Goal: Contribute content

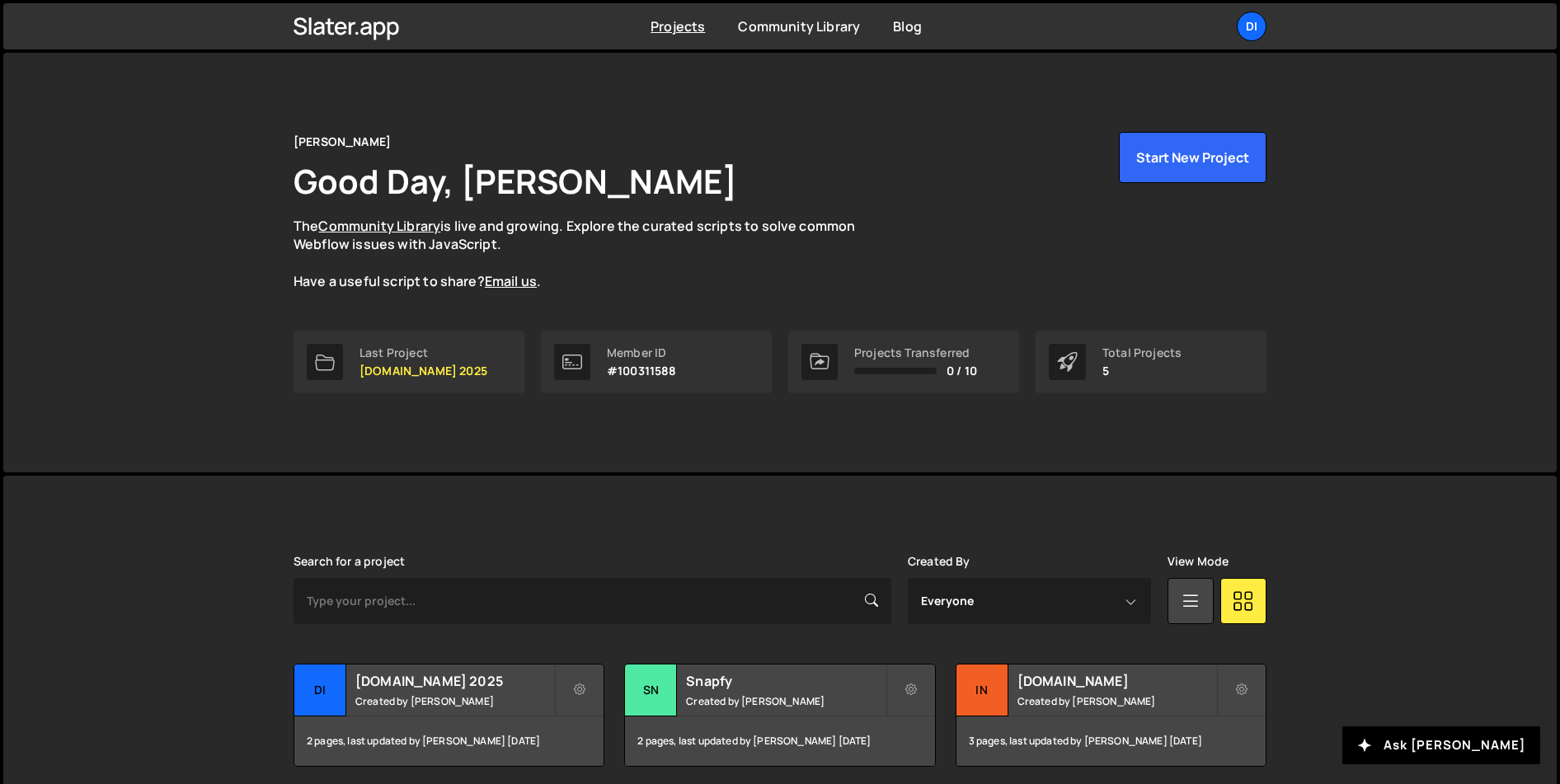
click at [653, 490] on div "[PERSON_NAME] is designed for desktop use. Please use a larger screen to access…" at bounding box center [780, 721] width 1023 height 493
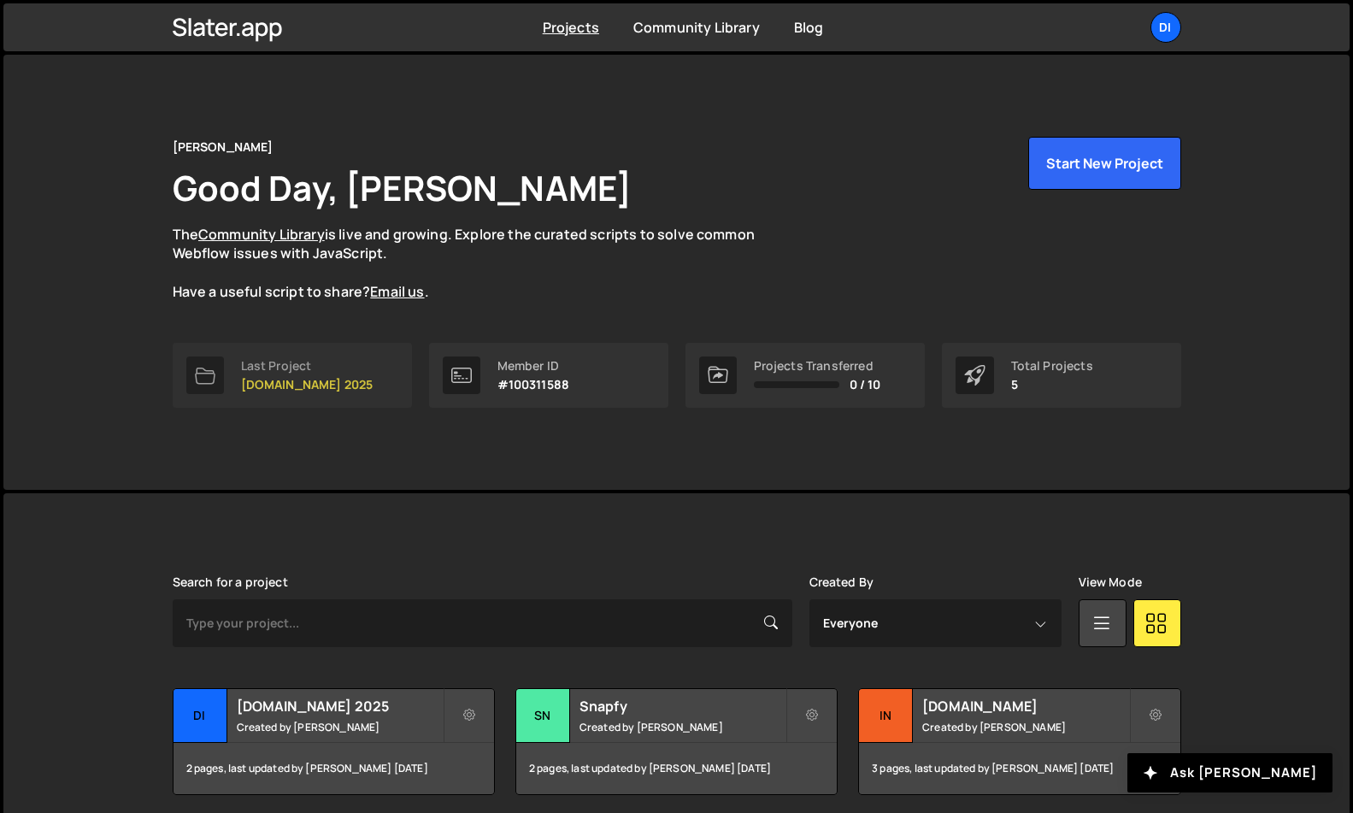
click at [343, 385] on p "[DOMAIN_NAME] 2025" at bounding box center [307, 385] width 132 height 14
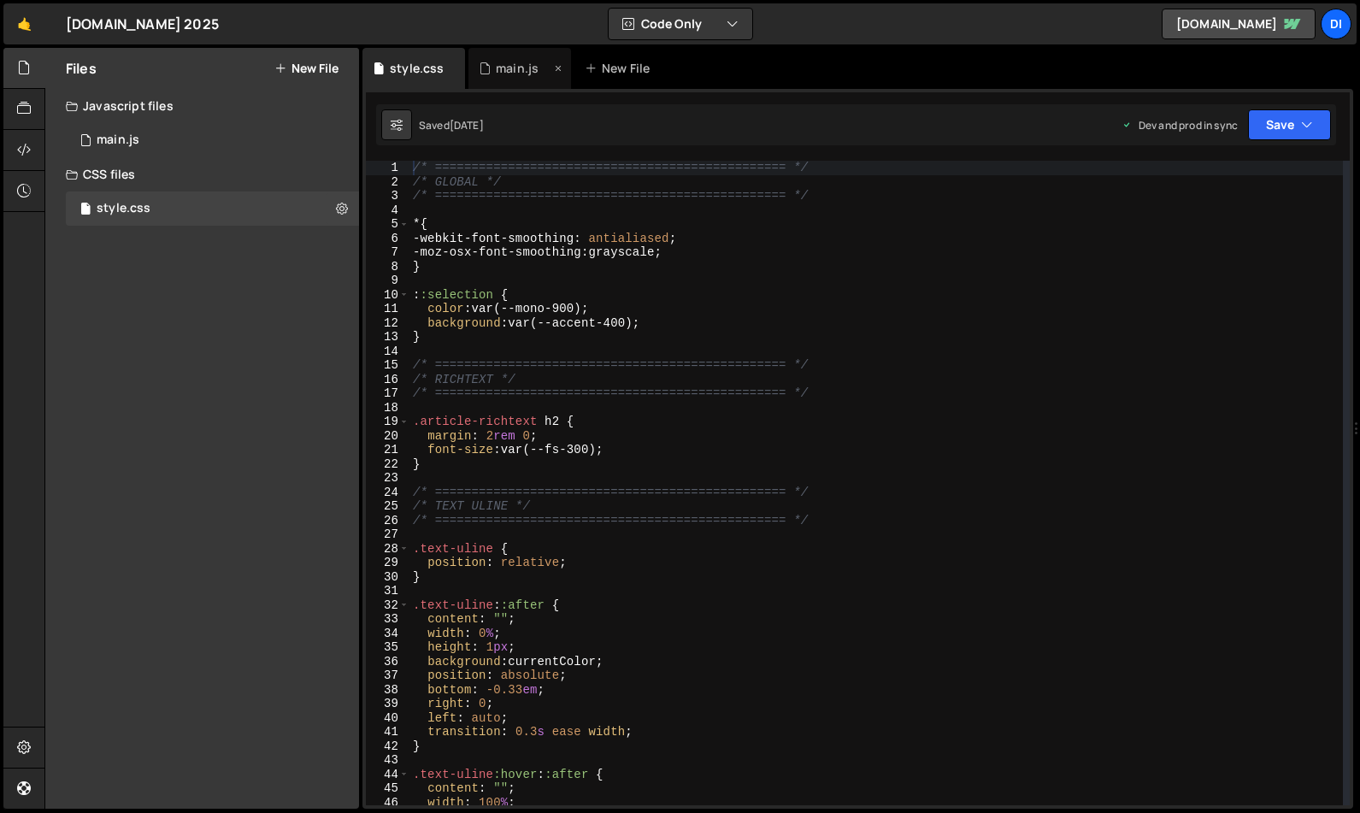
click at [515, 67] on div "main.js" at bounding box center [517, 68] width 43 height 17
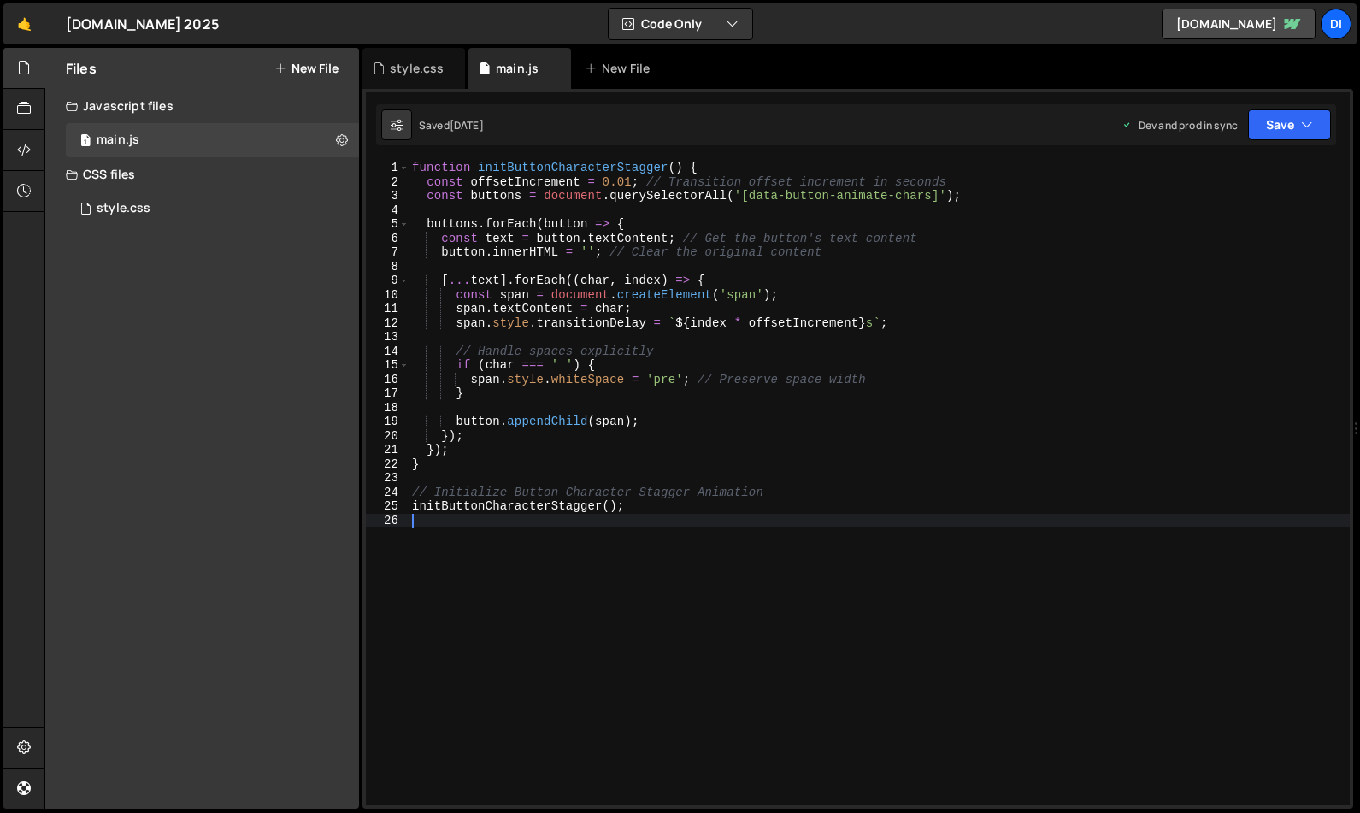
click at [632, 556] on div "function initButtonCharacterStagger ( ) { const offsetIncrement = 0.01 ; // Tra…" at bounding box center [879, 497] width 941 height 673
click at [640, 544] on div "function initButtonCharacterStagger ( ) { const offsetIncrement = 0.01 ; // Tra…" at bounding box center [879, 497] width 941 height 673
click at [624, 561] on div "function initButtonCharacterStagger ( ) { const offsetIncrement = 0.01 ; // Tra…" at bounding box center [879, 497] width 941 height 673
click at [650, 512] on div "function initButtonCharacterStagger ( ) { const offsetIncrement = 0.01 ; // Tra…" at bounding box center [879, 497] width 941 height 673
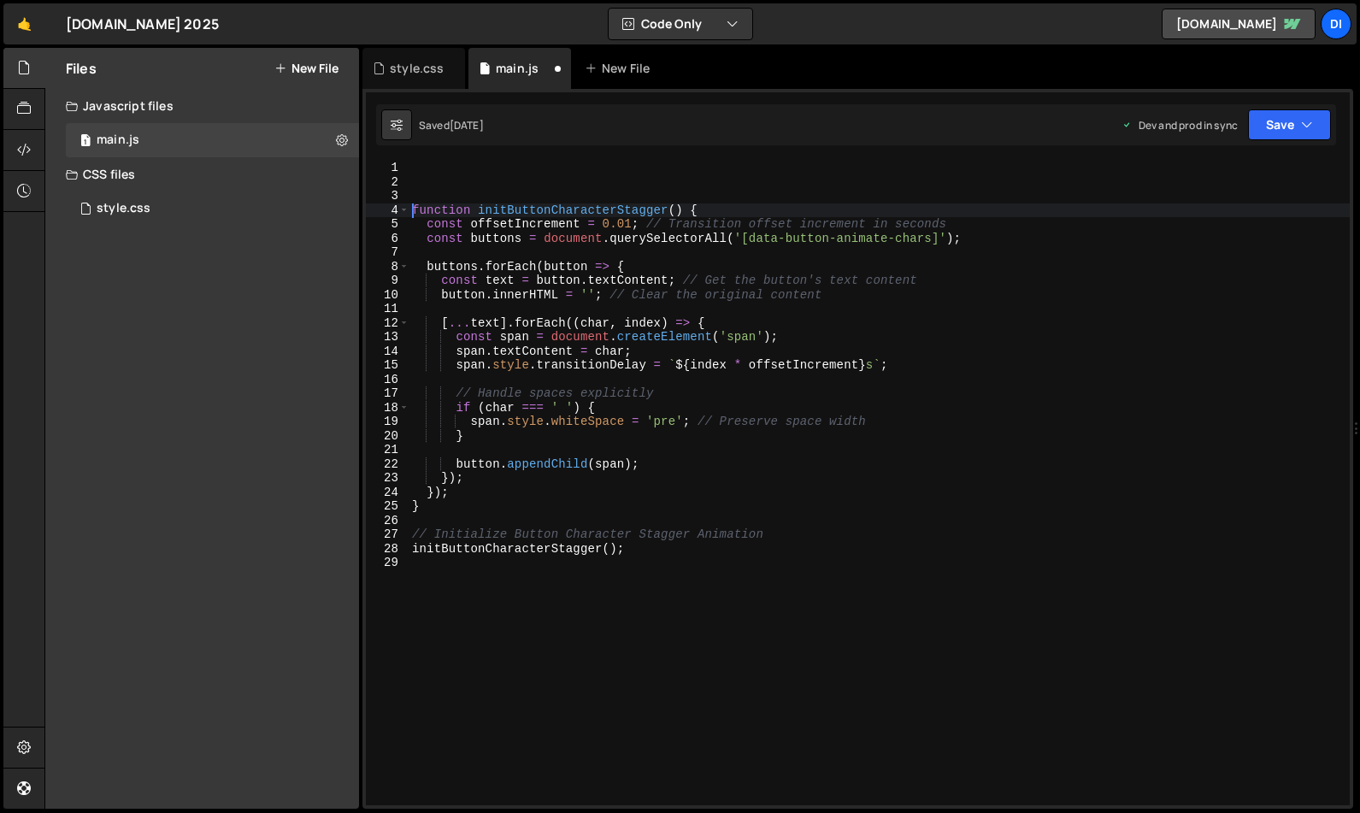
type textarea "function initButtonCharacterStagger() {"
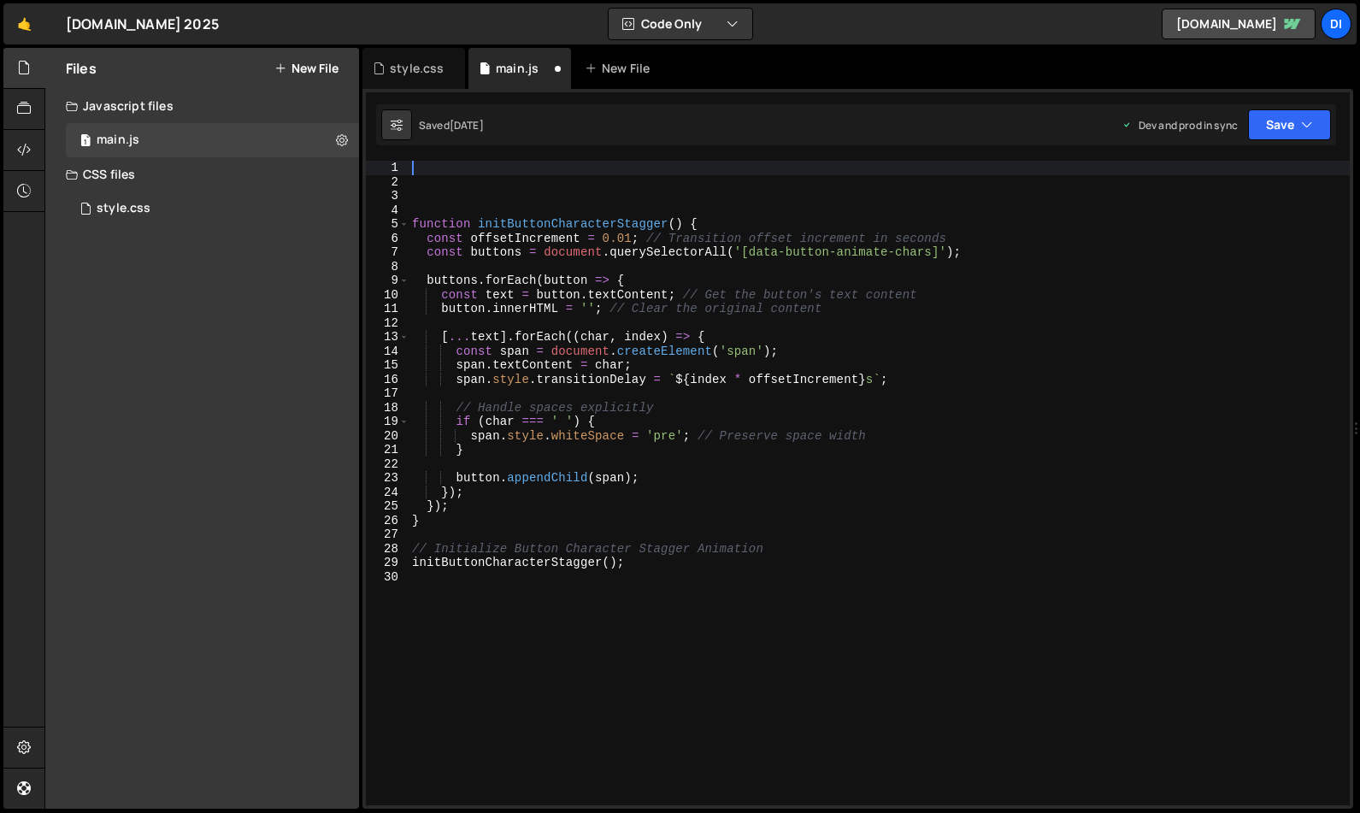
paste textarea "</script>"
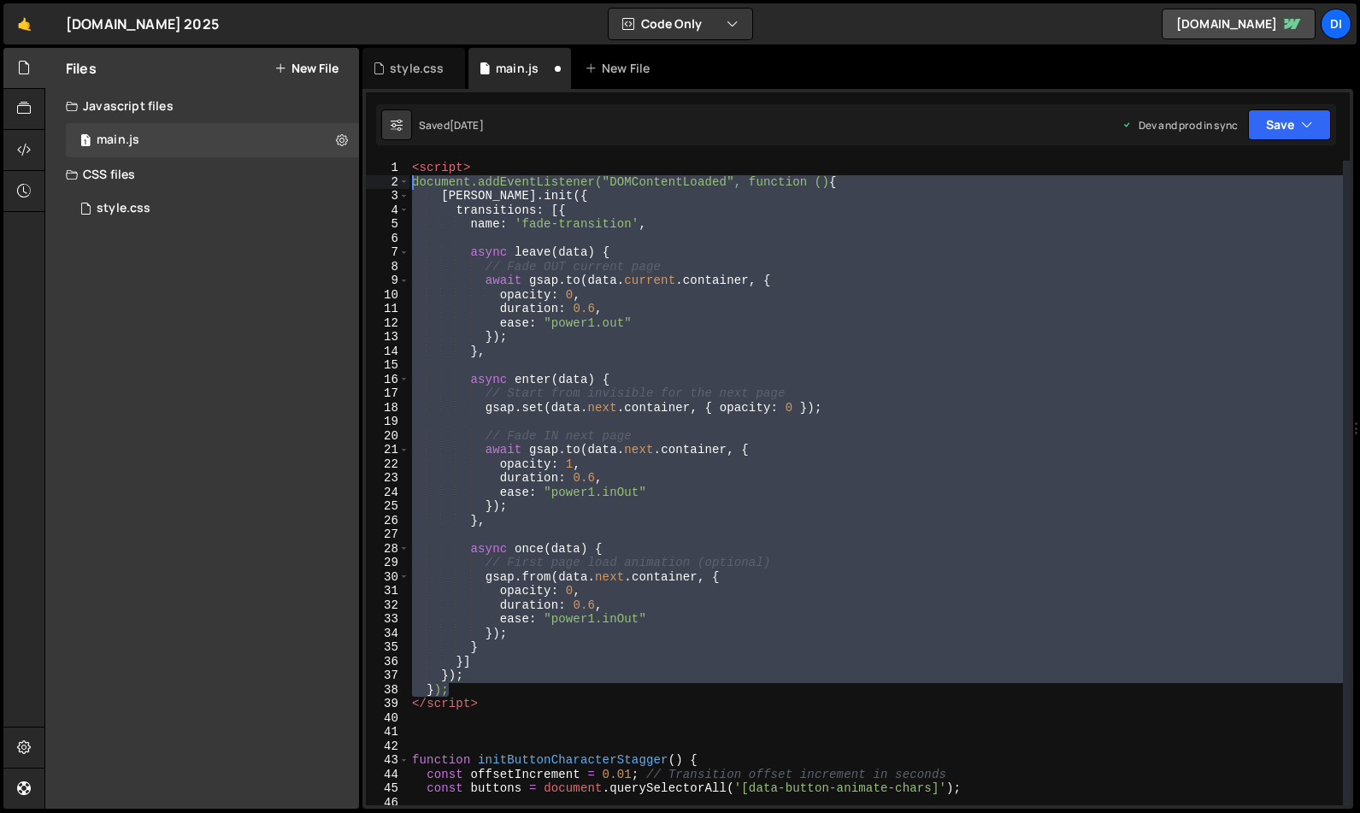
drag, startPoint x: 462, startPoint y: 688, endPoint x: 363, endPoint y: 183, distance: 514.6
click at [363, 183] on div "</script> 1 2 3 4 5 6 7 8 9 10 11 12 13 14 15 16 17 18 19 20 21 22 23 24 25 26 …" at bounding box center [857, 449] width 991 height 720
type textarea "document.addEventListener("DOMContentLoaded", function () { barba.init({"
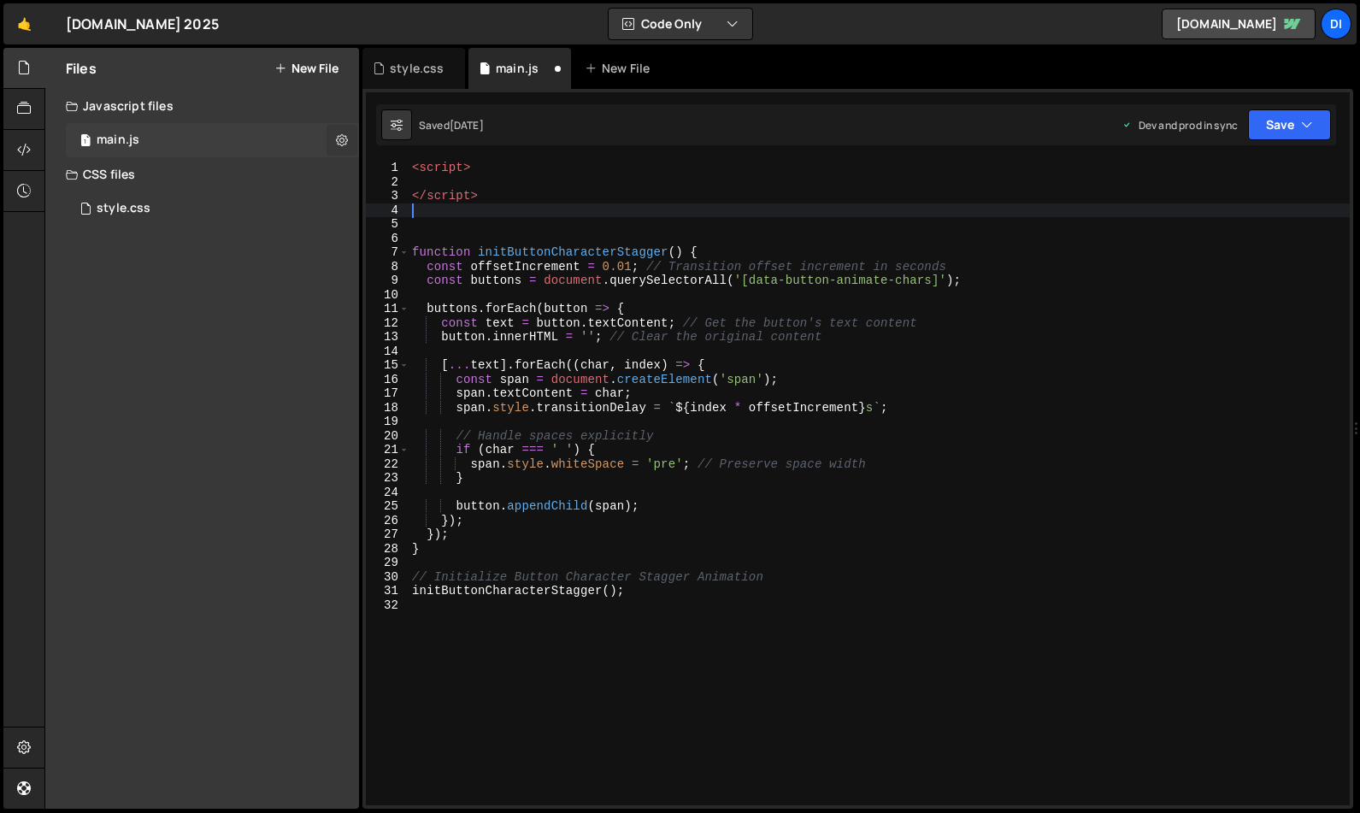
drag, startPoint x: 496, startPoint y: 203, endPoint x: 350, endPoint y: 136, distance: 160.2
click at [353, 138] on div "Files New File Javascript files 1 main.js 0 CSS files style.css 0 Copy share li…" at bounding box center [701, 429] width 1315 height 762
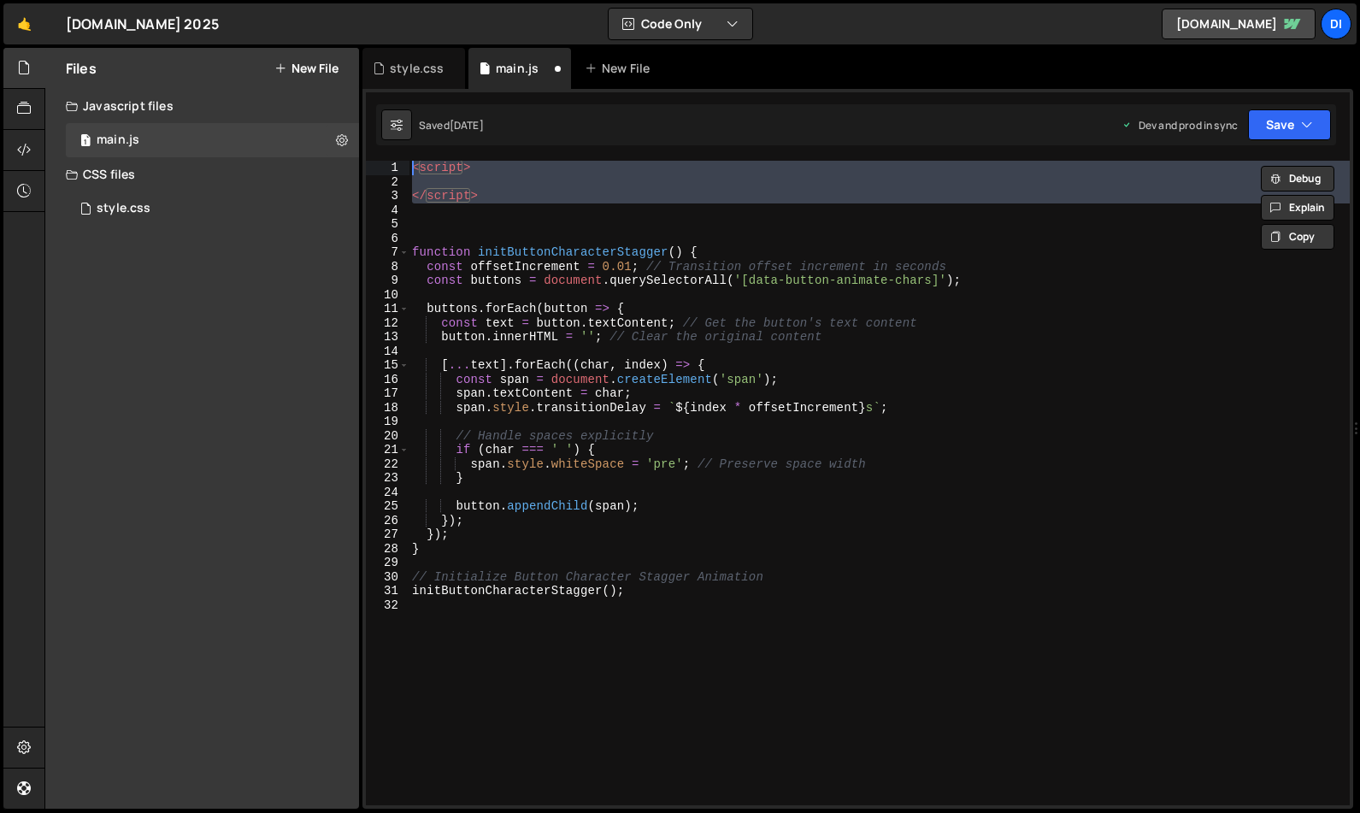
paste textarea "});"
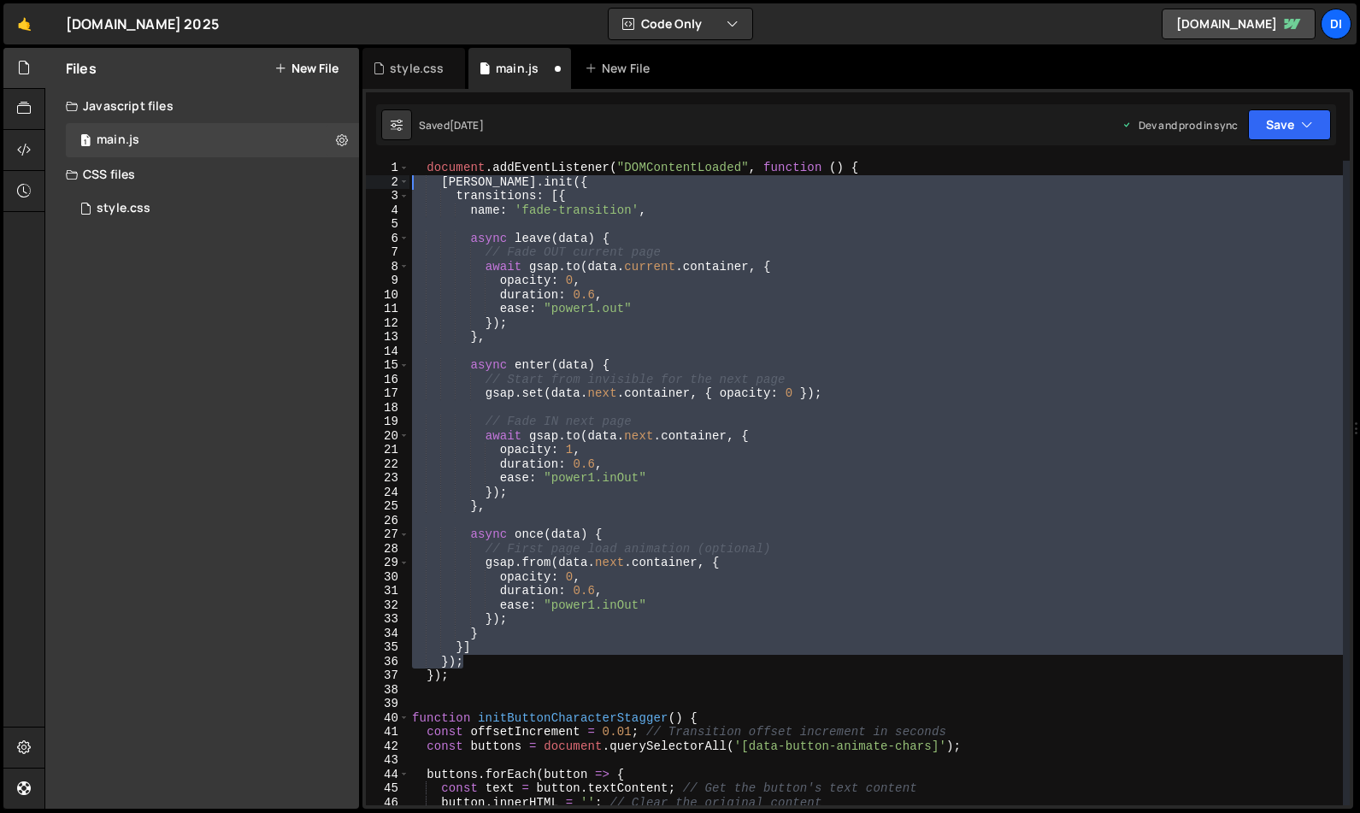
drag, startPoint x: 466, startPoint y: 659, endPoint x: 343, endPoint y: 179, distance: 495.0
click at [343, 179] on div "Files New File Javascript files 1 main.js 0 CSS files style.css 0 Copy share li…" at bounding box center [701, 429] width 1315 height 762
type textarea "barba.init({ transitions: [{"
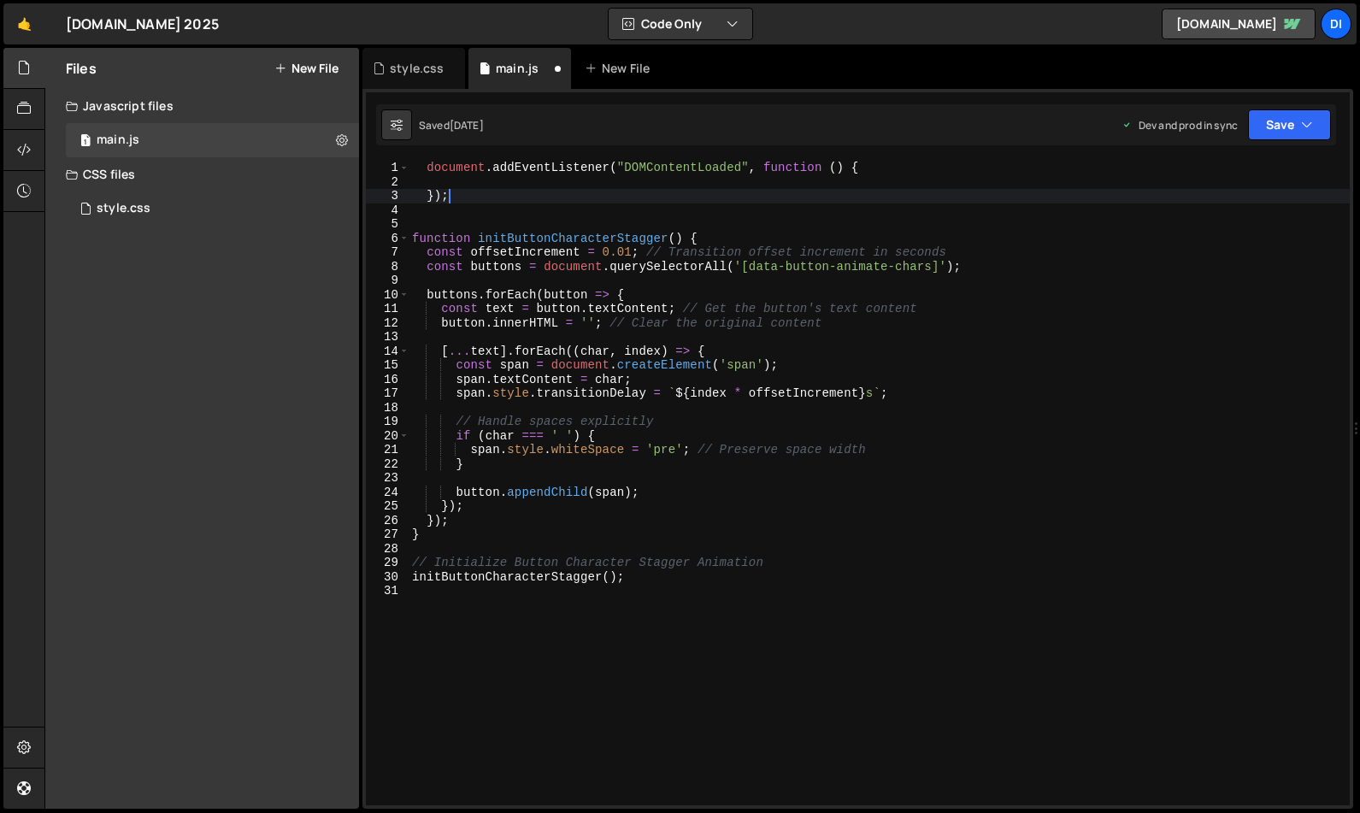
drag, startPoint x: 456, startPoint y: 199, endPoint x: 390, endPoint y: 141, distance: 88.4
click at [391, 143] on div "Debug Explain Copy style.css main.js New File Saved 1 day ago Dev and prod in s…" at bounding box center [857, 429] width 991 height 762
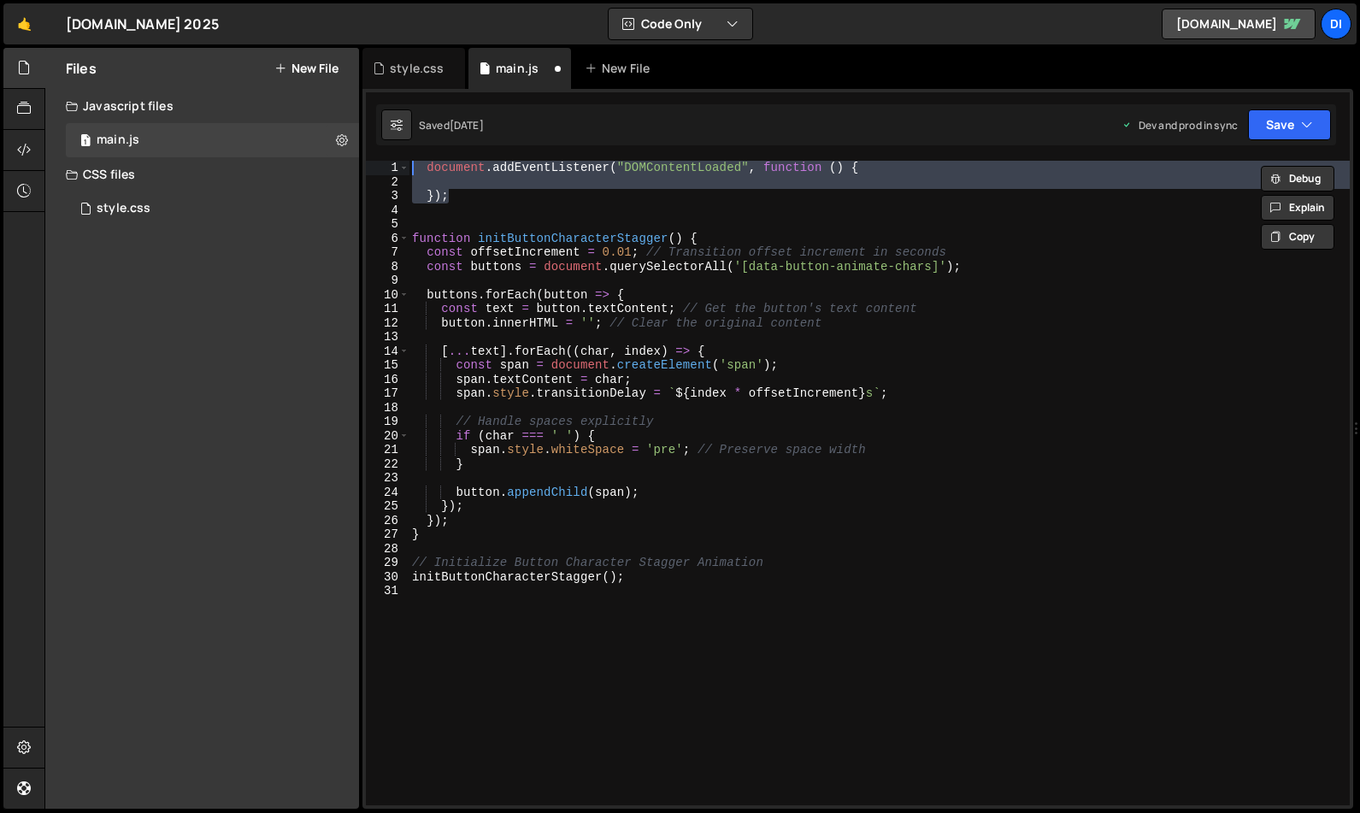
paste textarea "});"
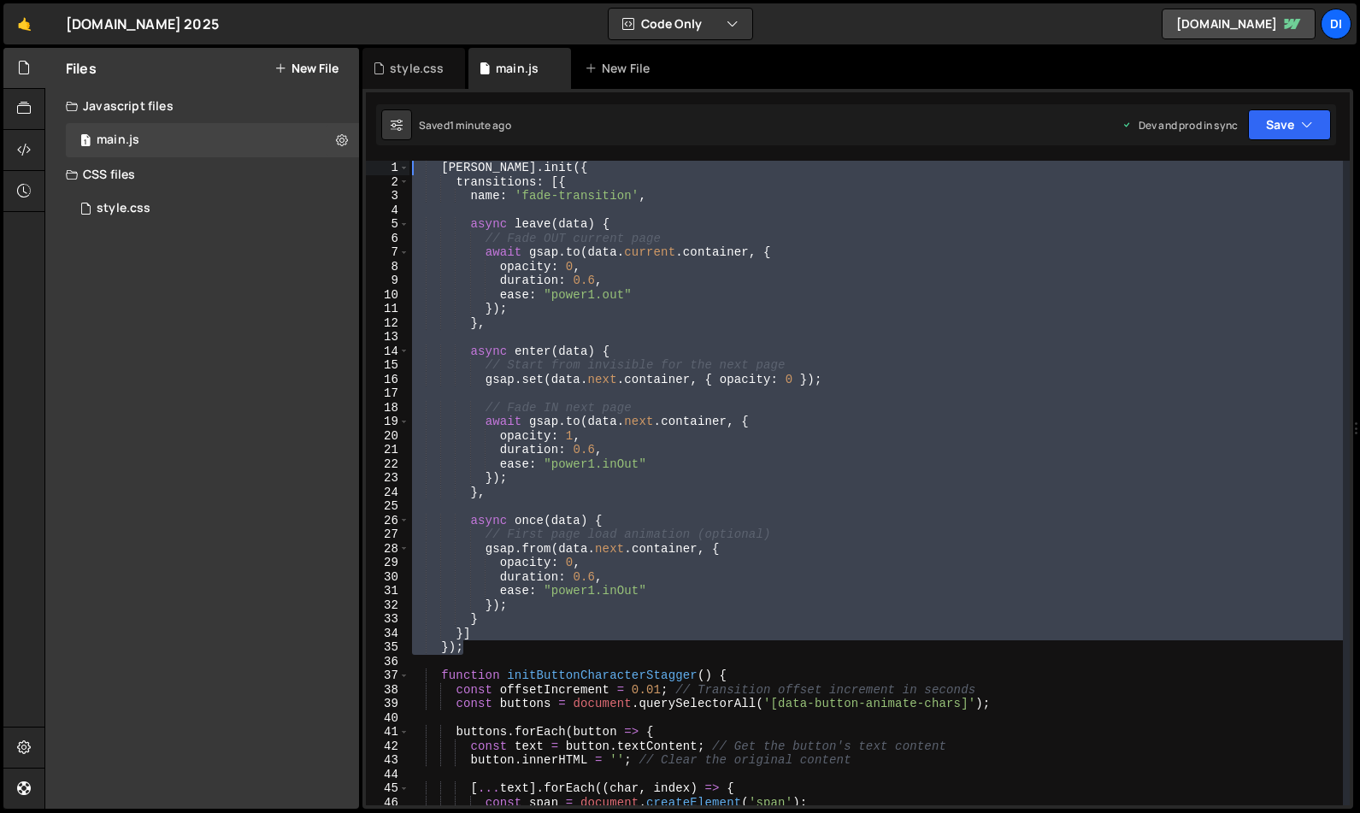
drag, startPoint x: 475, startPoint y: 647, endPoint x: 244, endPoint y: 107, distance: 587.7
click at [244, 107] on div "Files New File Javascript files 1 main.js 0 CSS files style.css 0 Copy share li…" at bounding box center [701, 429] width 1315 height 762
click at [594, 573] on div "barba . init ({ transitions : [{ name : 'fade-transition' , async leave ( data …" at bounding box center [876, 497] width 934 height 673
drag, startPoint x: 427, startPoint y: 468, endPoint x: 263, endPoint y: 145, distance: 362.4
click at [263, 145] on div "Files New File Javascript files 1 main.js 0 CSS files style.css 0 Copy share li…" at bounding box center [701, 429] width 1315 height 762
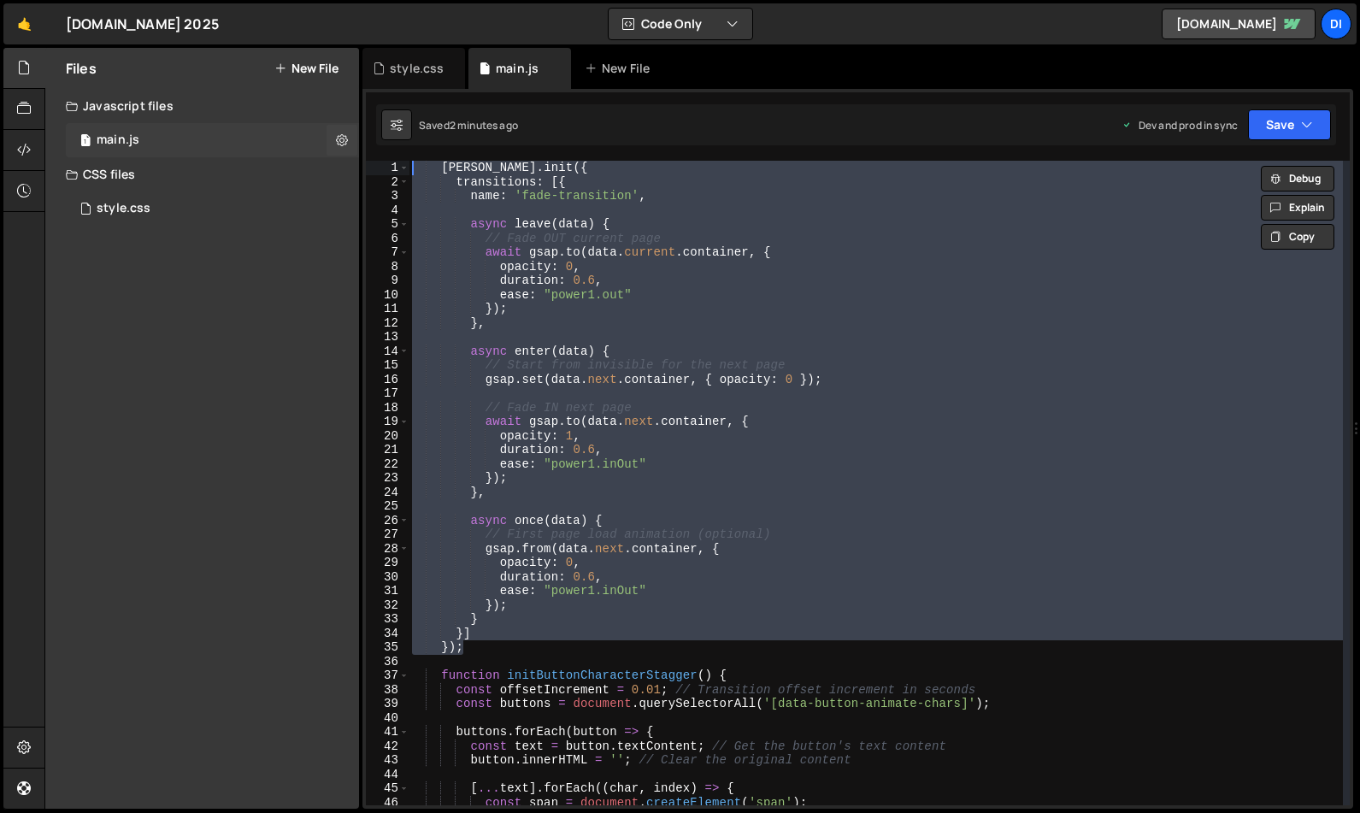
paste textarea "</script>"
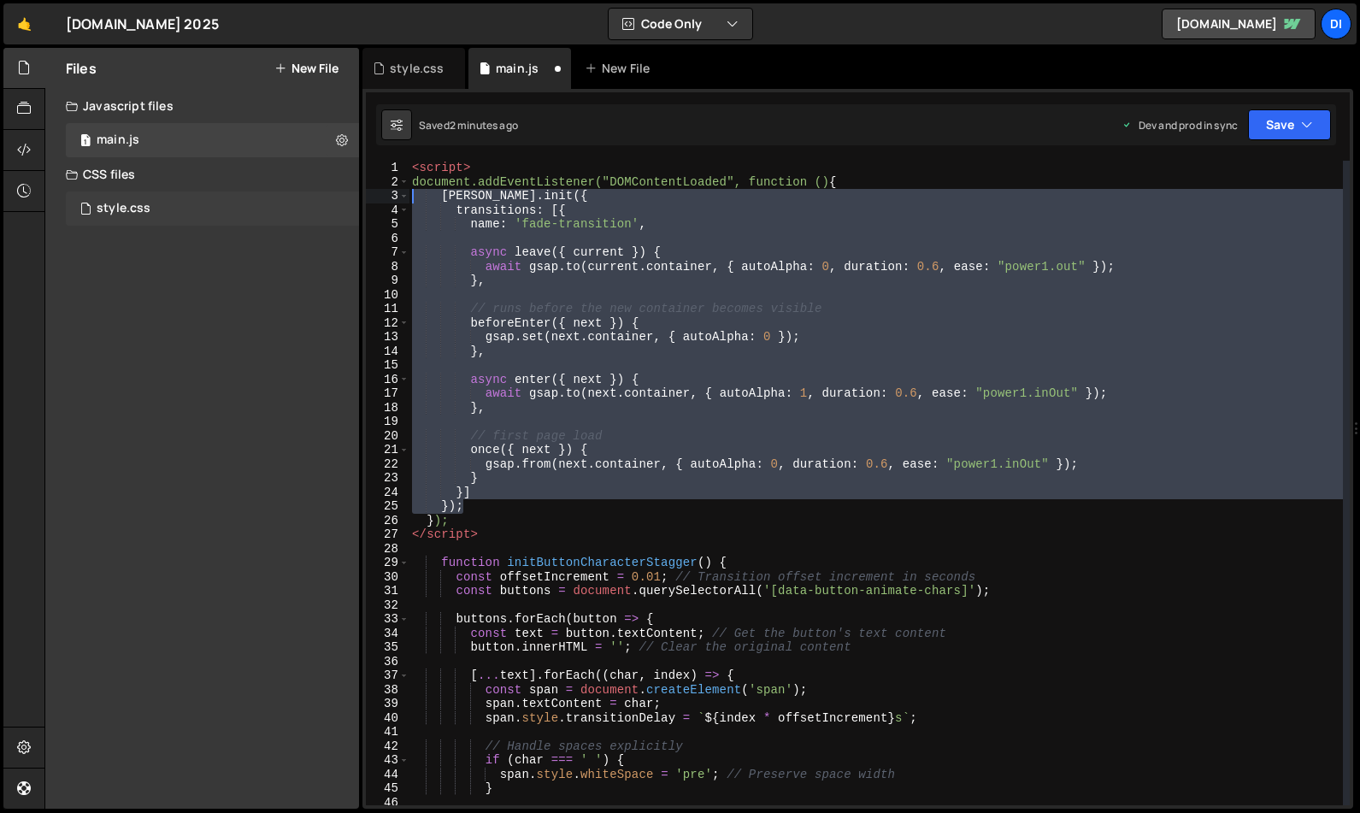
drag, startPoint x: 467, startPoint y: 505, endPoint x: 327, endPoint y: 197, distance: 338.5
click at [327, 197] on div "Files New File Javascript files 1 main.js 0 CSS files style.css 0 Copy share li…" at bounding box center [701, 429] width 1315 height 762
type textarea "barba.init({ transitions: [{"
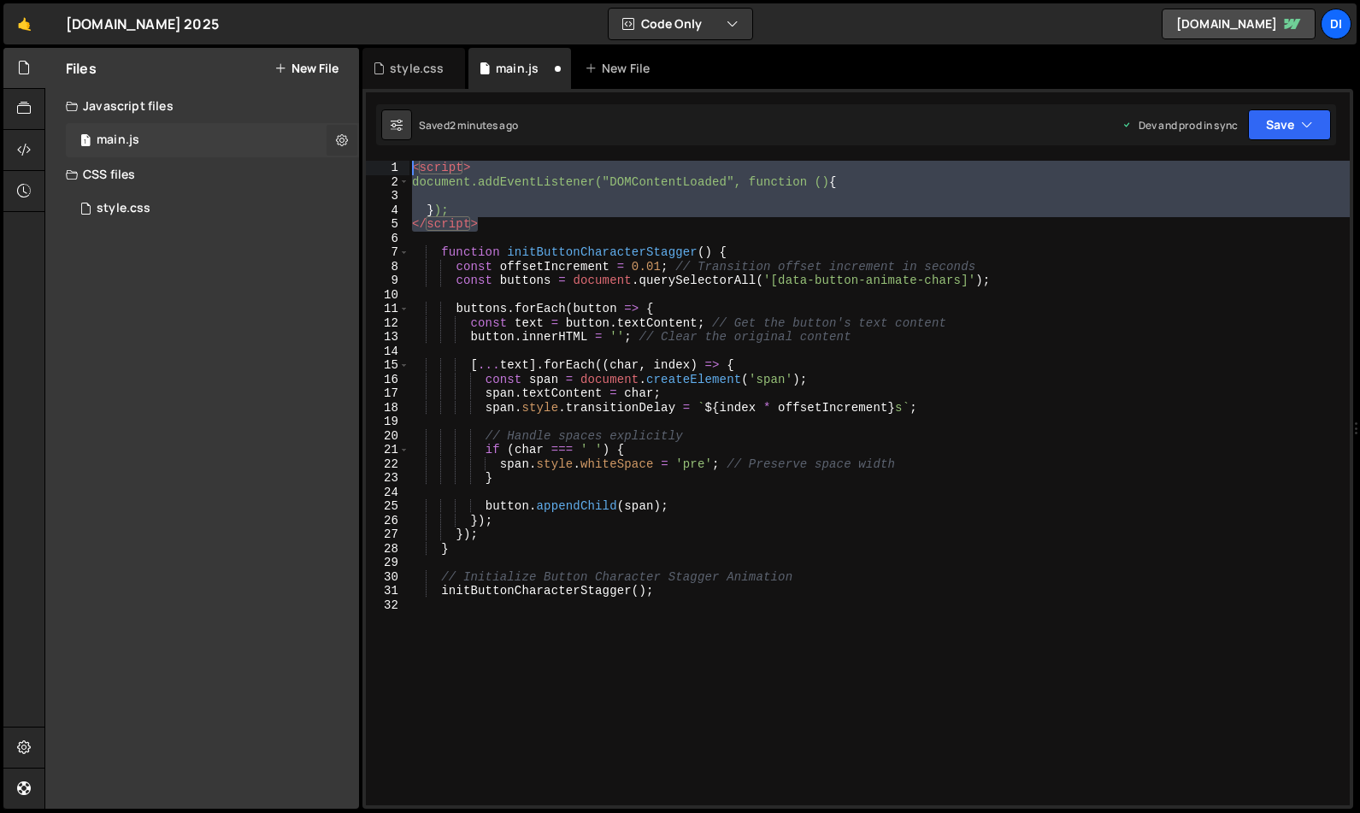
drag, startPoint x: 491, startPoint y: 229, endPoint x: 332, endPoint y: 132, distance: 185.7
click at [332, 132] on div "Files New File Javascript files 1 main.js 0 CSS files style.css 0 Copy share li…" at bounding box center [701, 429] width 1315 height 762
paste textarea "});"
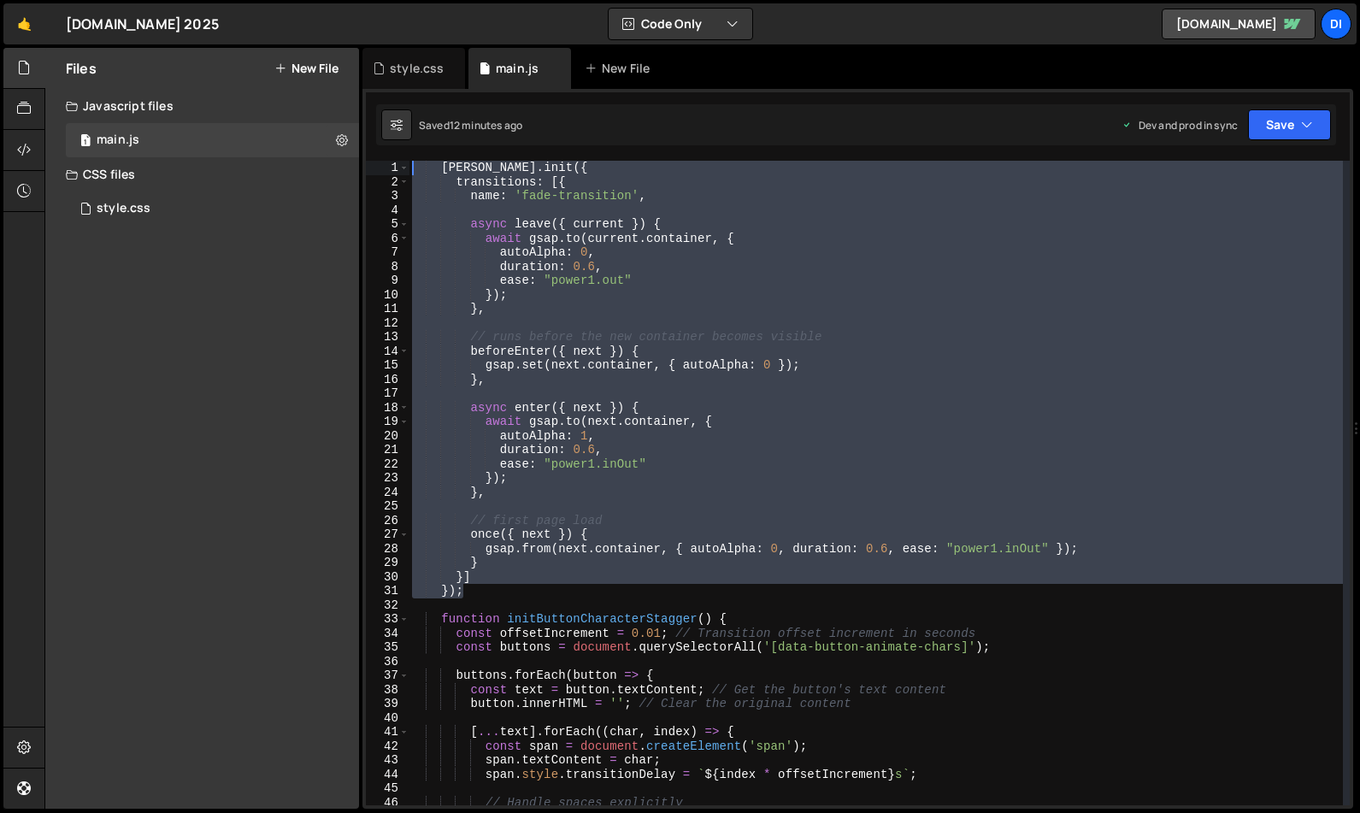
drag, startPoint x: 485, startPoint y: 583, endPoint x: 255, endPoint y: 30, distance: 599.2
click at [255, 30] on div "Hold on a sec... Are you certain you wish to leave this page? Any changes you'v…" at bounding box center [680, 406] width 1360 height 813
type textarea "barba.init({ transitions: [{"
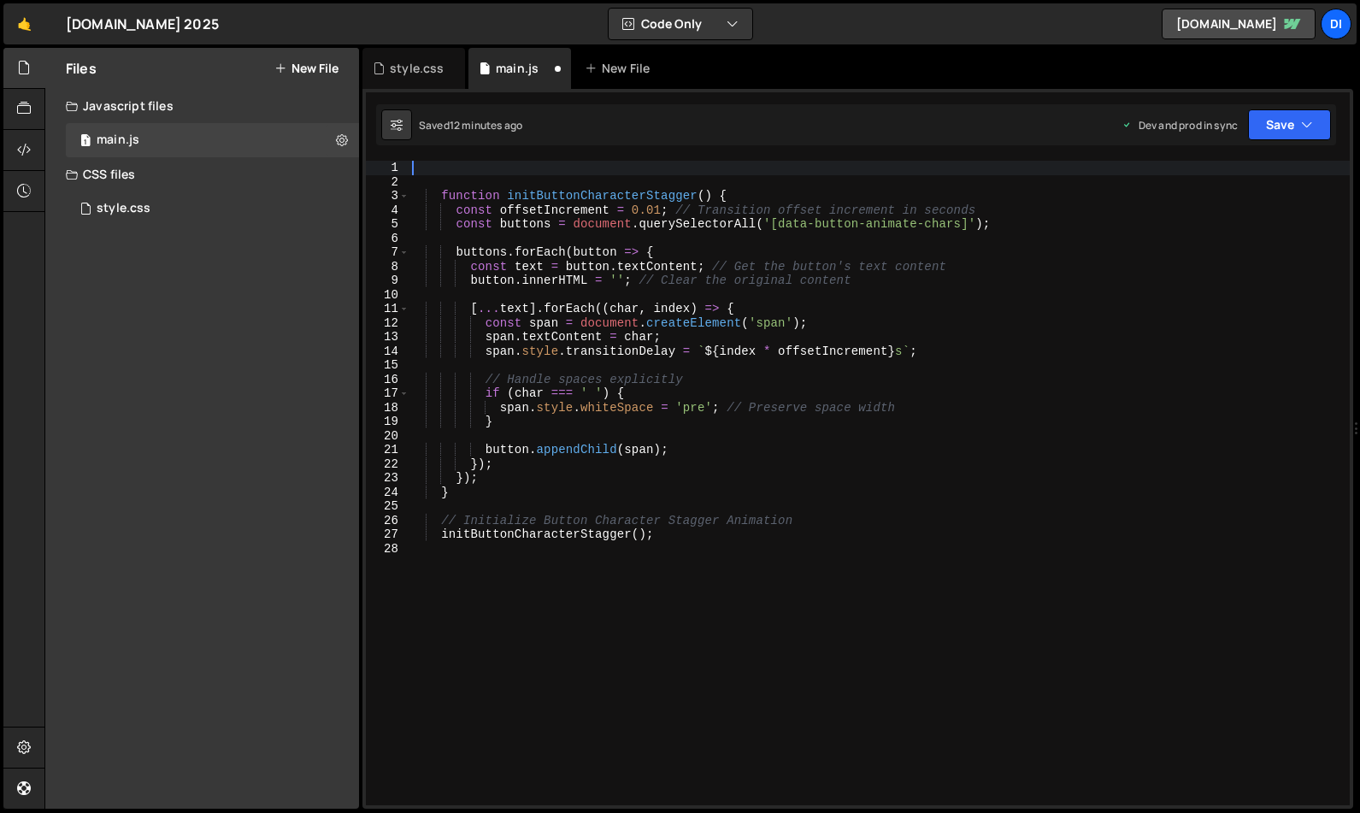
type textarea "function initButtonCharacterStagger() {"
